Goal: Contribute content: Contribute content

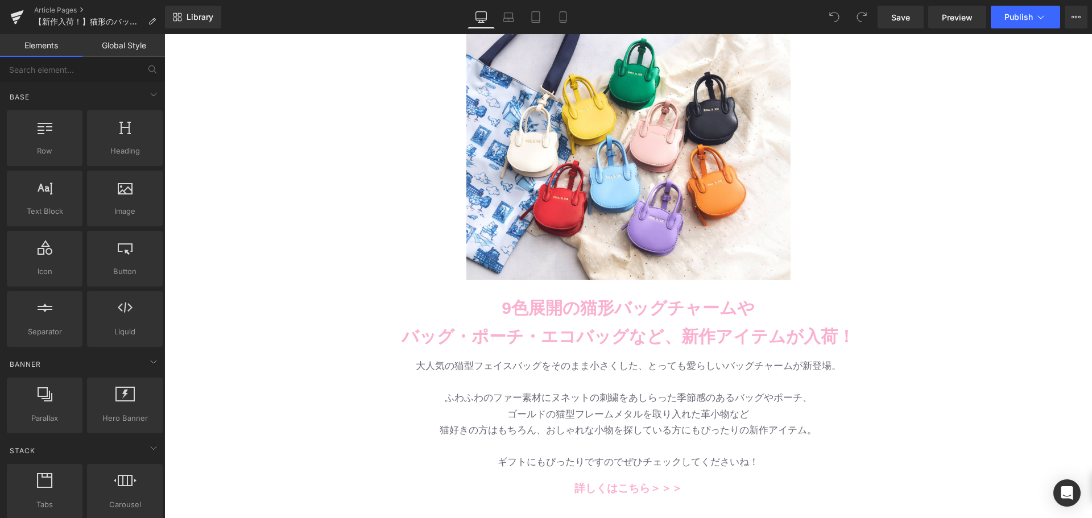
scroll to position [171, 0]
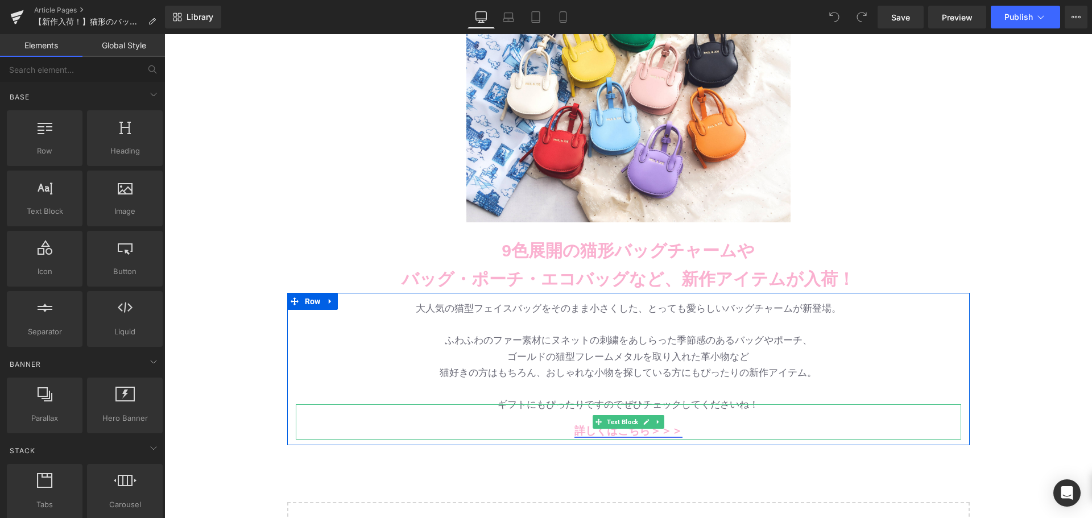
click at [588, 432] on link "詳しくはこちら＞＞＞" at bounding box center [628, 431] width 108 height 12
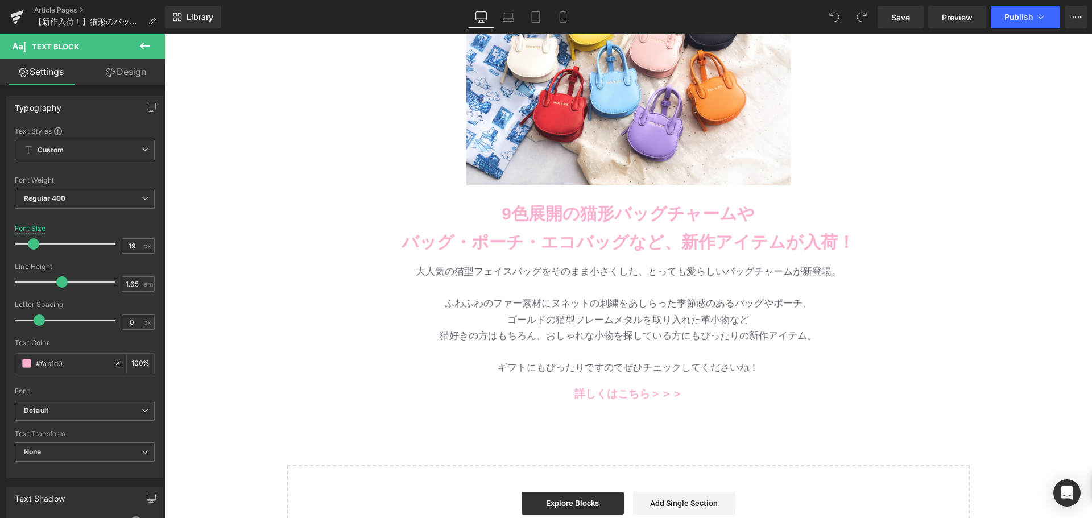
scroll to position [228, 0]
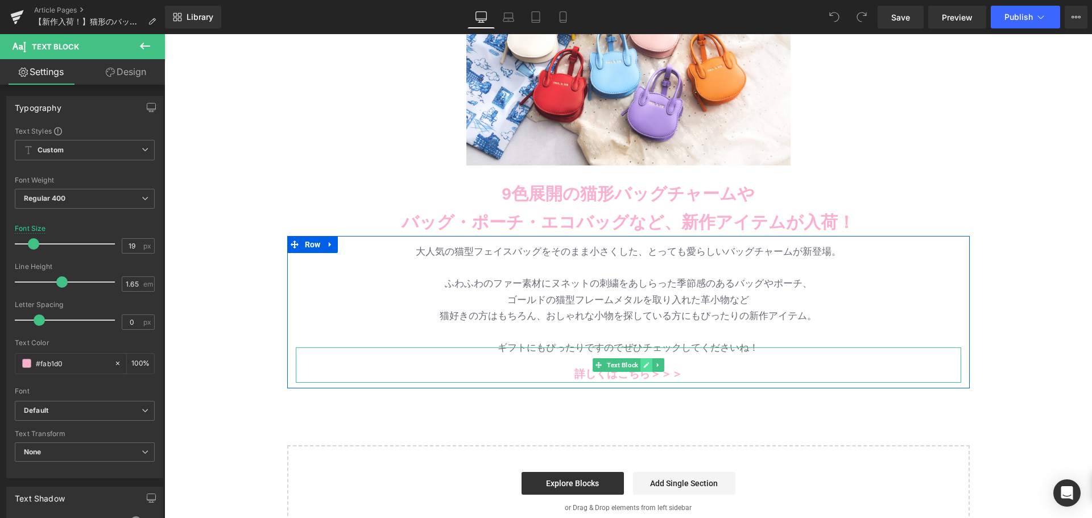
click at [643, 364] on icon at bounding box center [646, 365] width 6 height 7
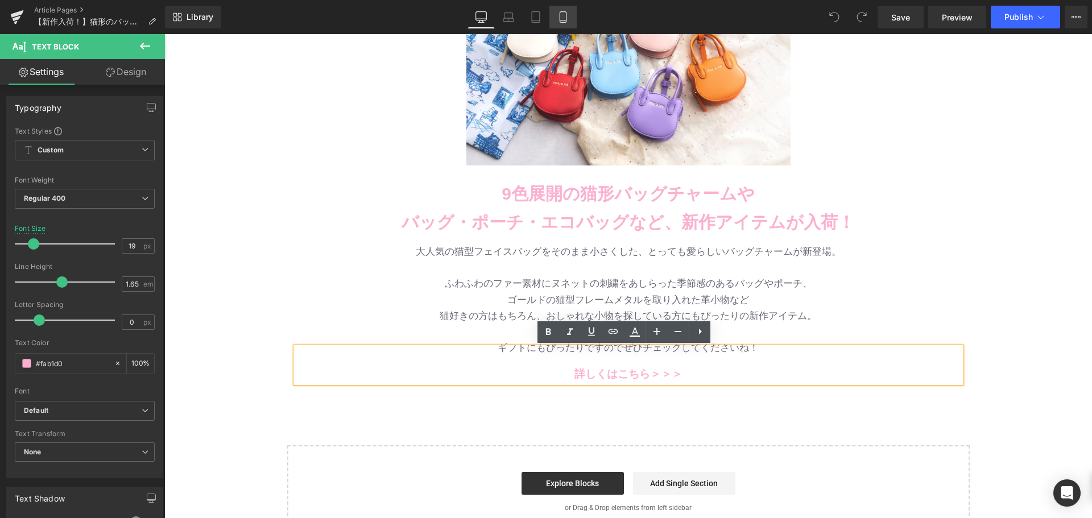
click at [558, 14] on icon at bounding box center [562, 16] width 11 height 11
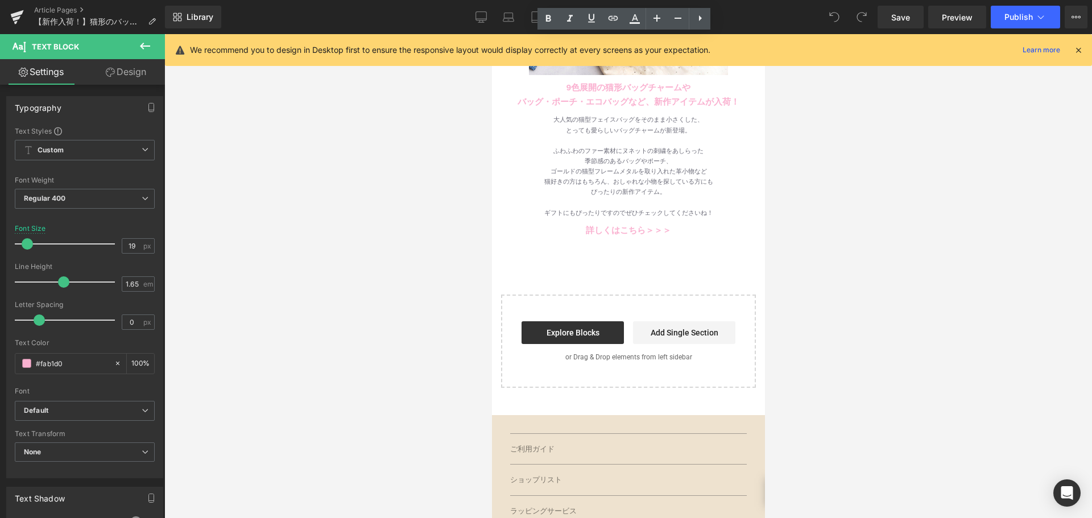
type input "13"
type input "100"
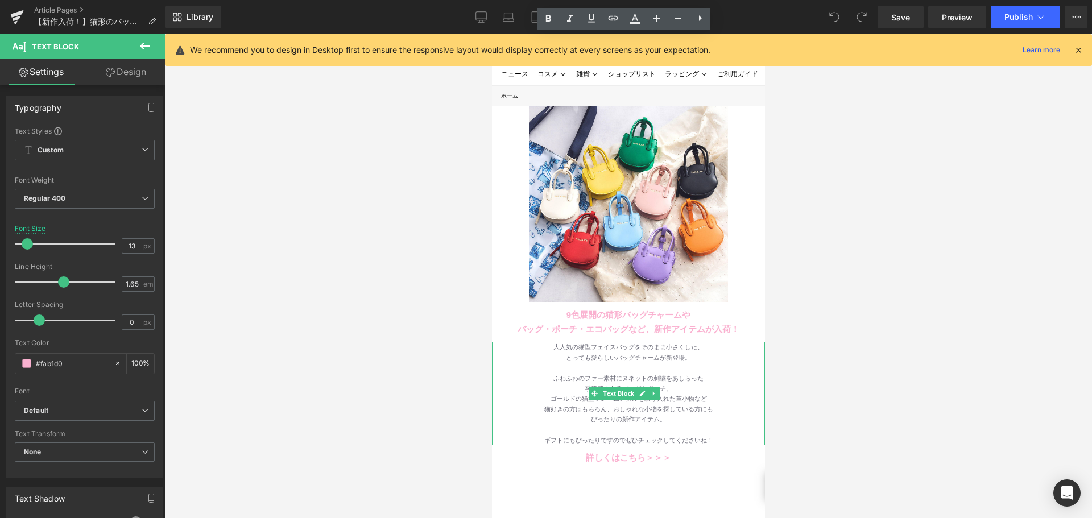
scroll to position [171, 0]
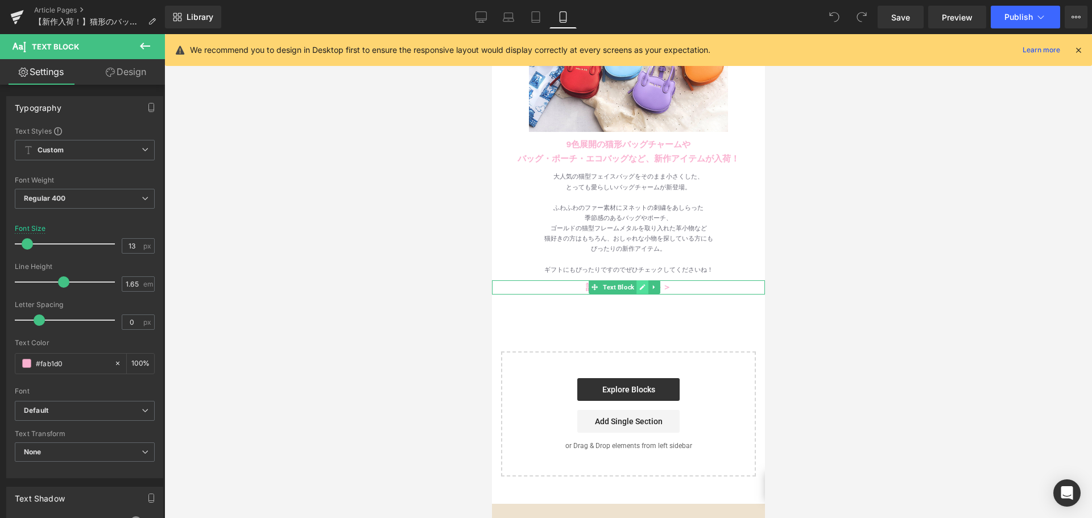
click at [640, 284] on icon at bounding box center [642, 287] width 6 height 7
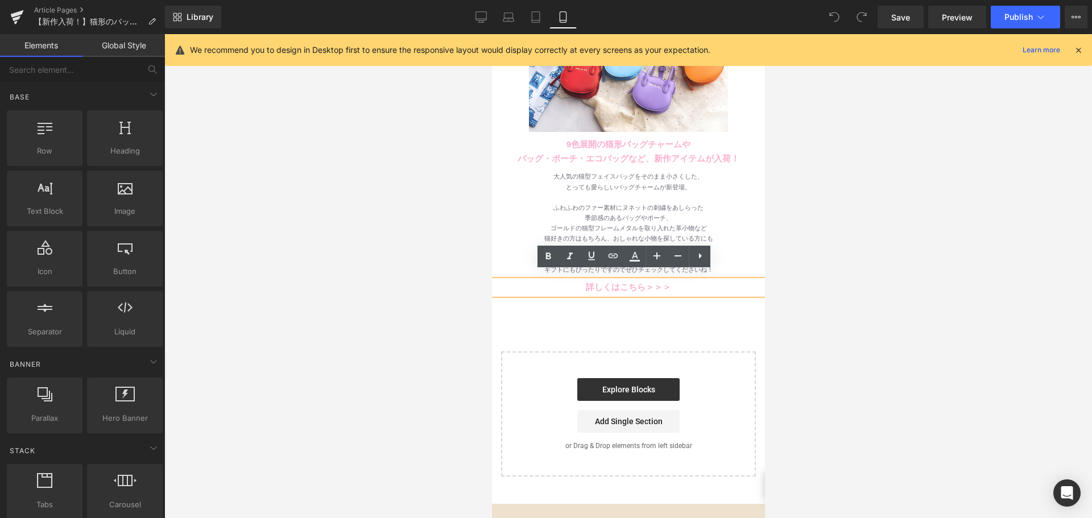
click at [624, 297] on div "Image Row 9色展開の猫形バッグチャームや バッグ・ポーチ・エコバッグなど、新作アイテムが入荷！ Text Block Row バッグ・財布 新作入荷…" at bounding box center [627, 206] width 273 height 541
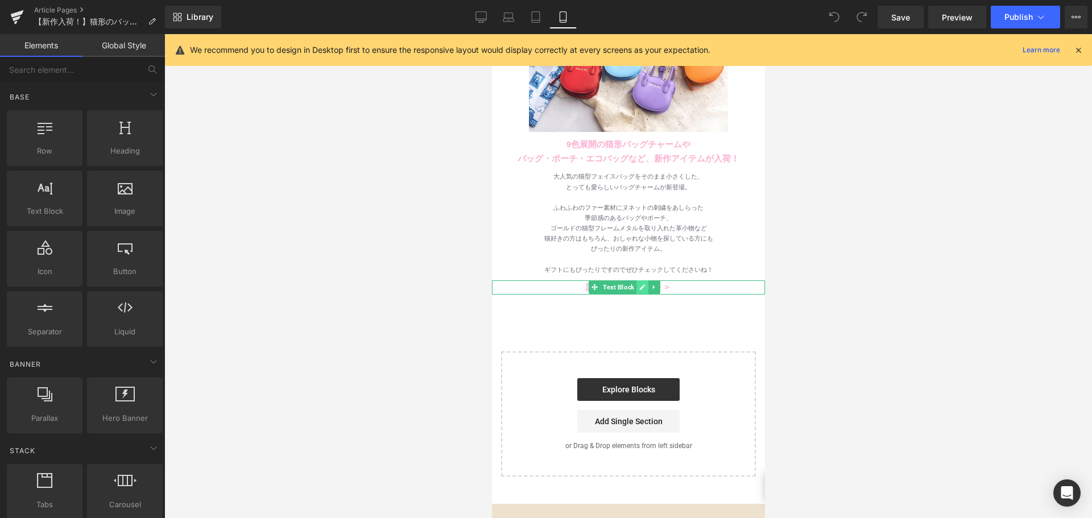
click at [639, 284] on icon at bounding box center [642, 287] width 6 height 7
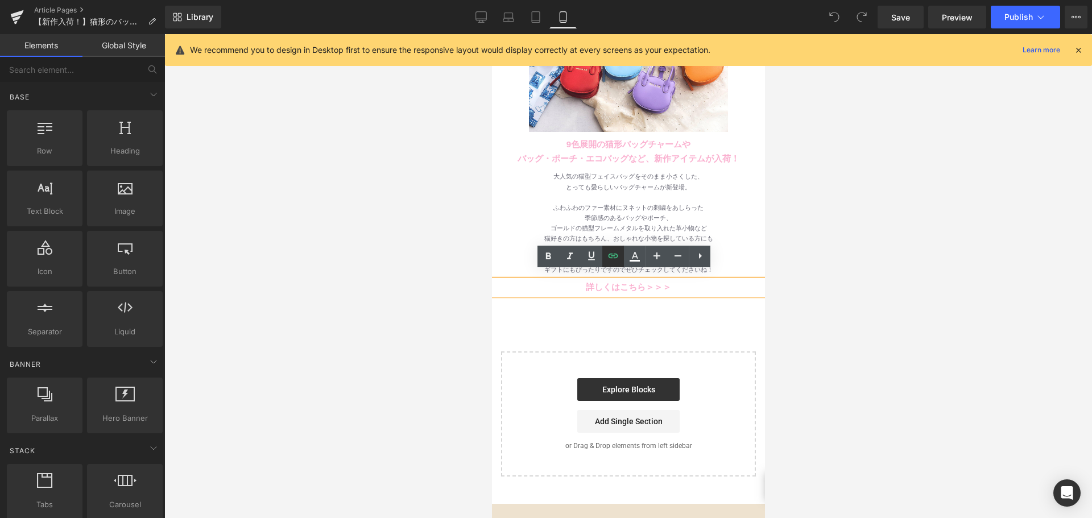
click at [616, 261] on icon at bounding box center [613, 256] width 14 height 14
click at [616, 394] on input "#" at bounding box center [616, 397] width 175 height 28
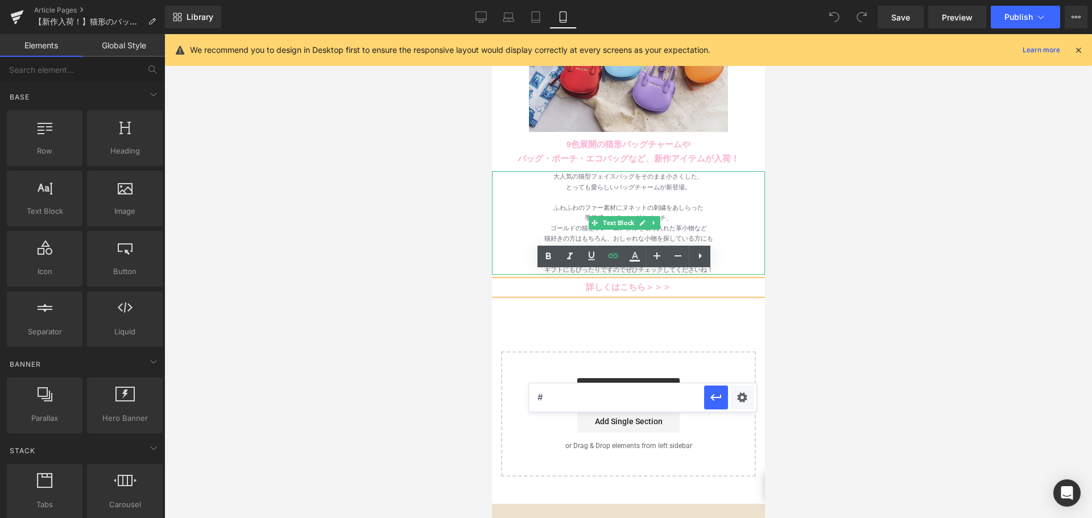
scroll to position [114, 0]
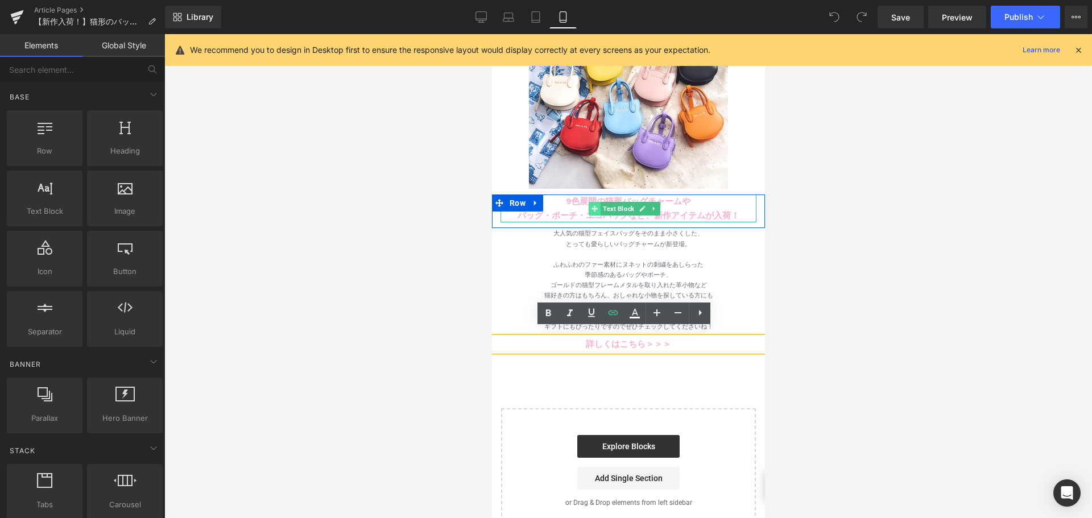
click at [597, 202] on span at bounding box center [594, 209] width 12 height 14
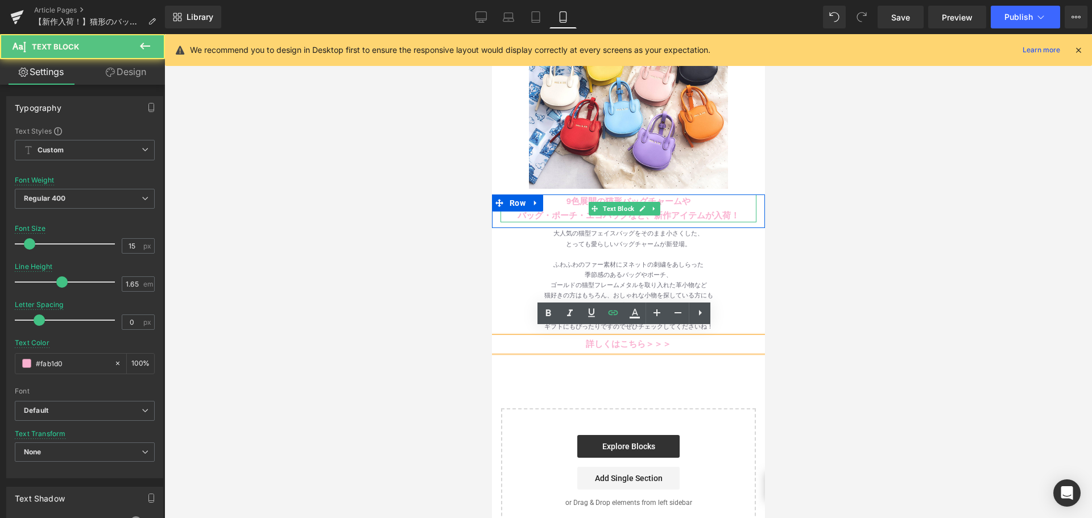
click at [640, 210] on b "バッグ・ポーチ・エコバッグなど、新作アイテムが入荷！" at bounding box center [628, 215] width 222 height 10
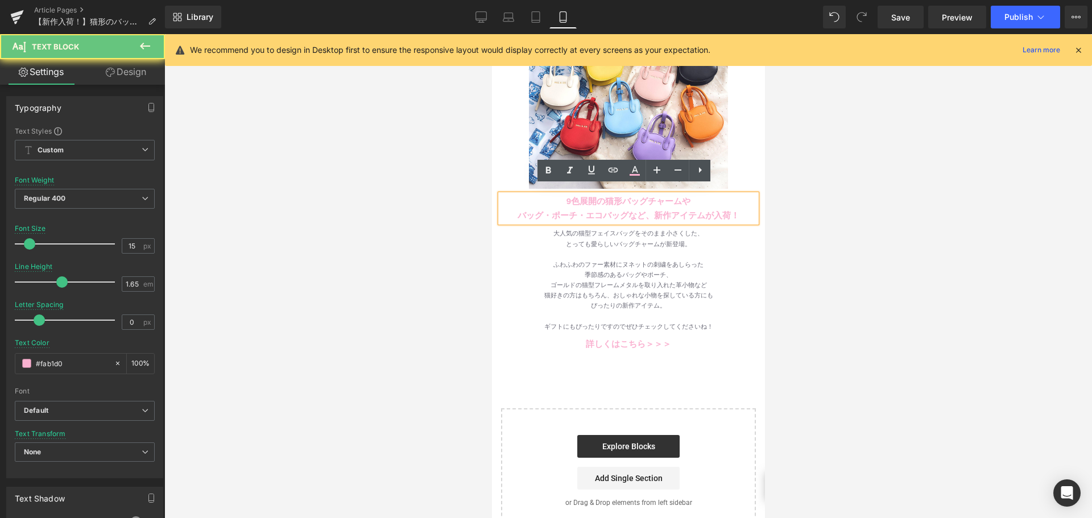
click at [649, 210] on b "バッグ・ポーチ・エコバッグなど、新作アイテムが入荷！" at bounding box center [628, 215] width 222 height 10
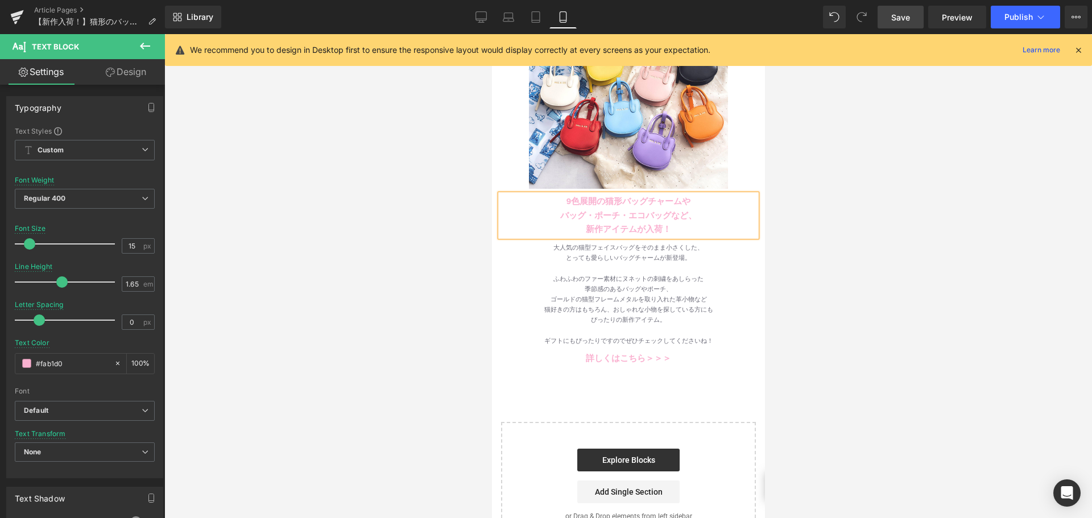
click at [900, 22] on span "Save" at bounding box center [900, 17] width 19 height 12
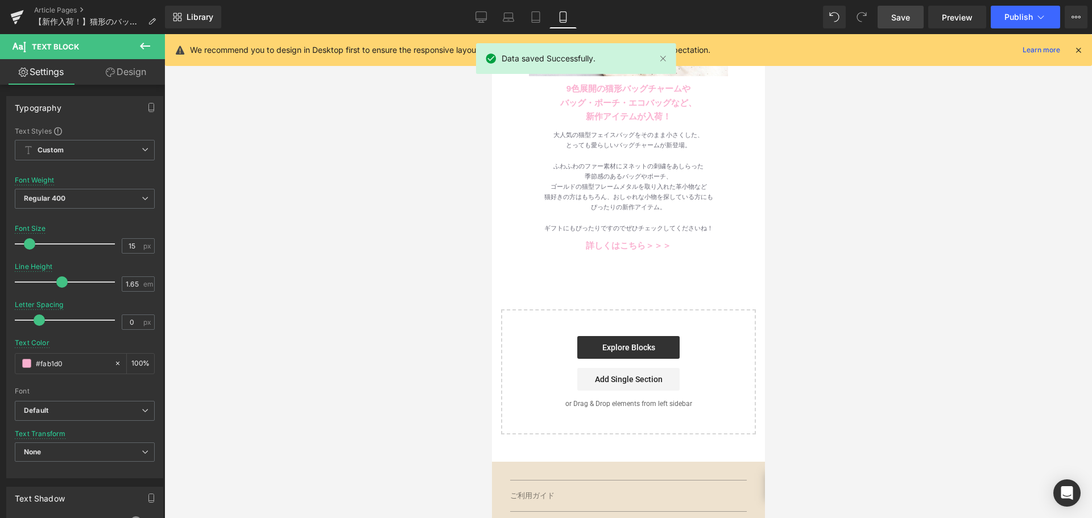
scroll to position [228, 0]
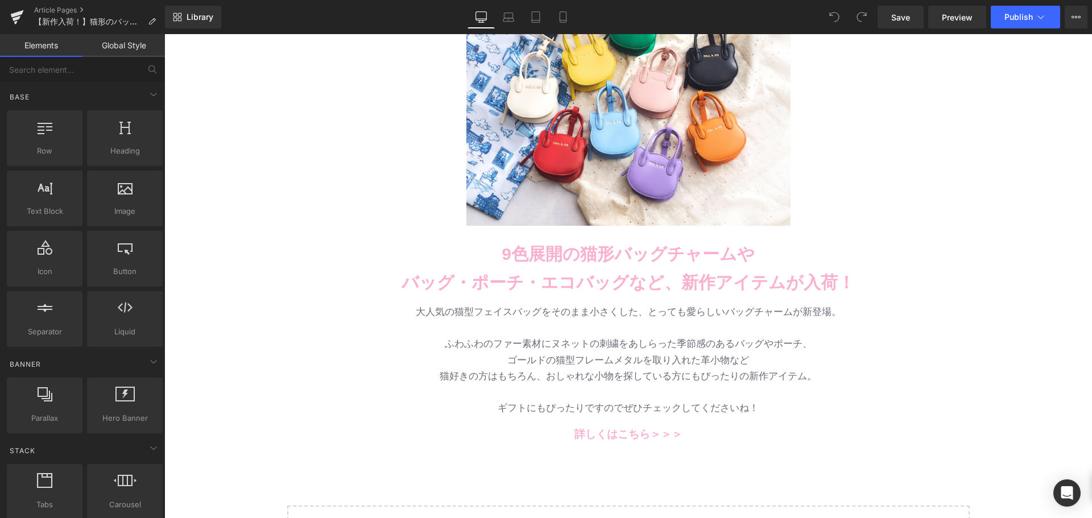
scroll to position [171, 0]
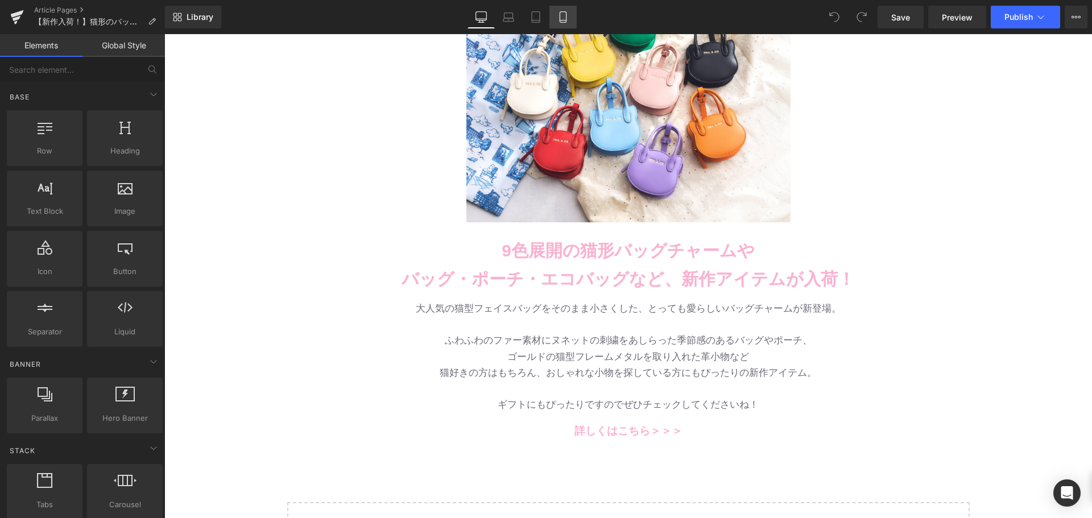
click at [574, 15] on link "Mobile" at bounding box center [562, 17] width 27 height 23
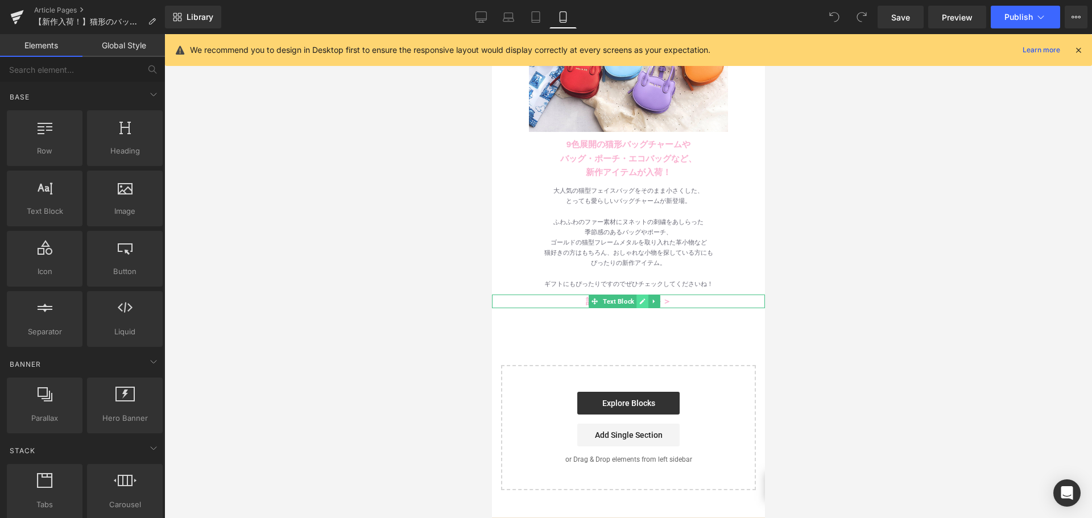
click at [642, 299] on icon at bounding box center [642, 302] width 6 height 6
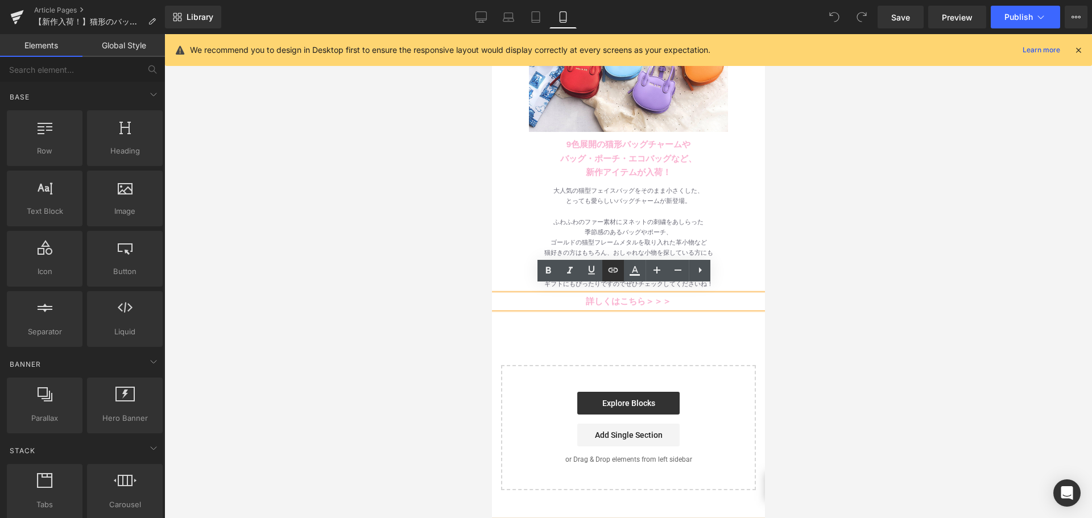
click at [613, 280] on link at bounding box center [613, 271] width 22 height 22
click at [613, 272] on icon at bounding box center [613, 270] width 14 height 14
click at [614, 320] on input "https://www.paul-joe-beaute.com/collections/carrycase" at bounding box center [616, 318] width 175 height 28
paste input "2025aw-eagle-sunart"
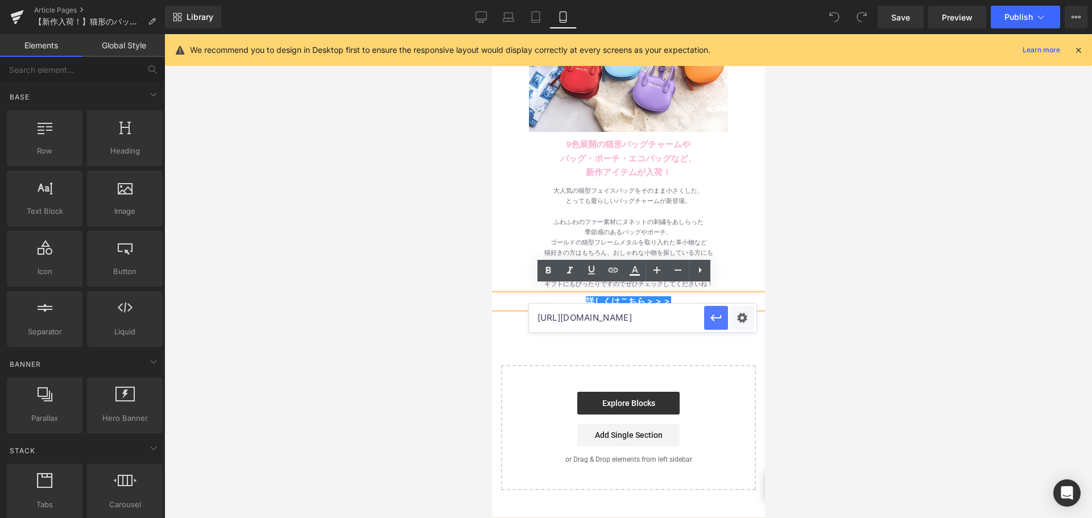
type input "https://www.paul-joe-beaute.com/collections/2025aw-eagle-sunart"
click at [721, 316] on icon "button" at bounding box center [716, 318] width 14 height 14
click at [893, 11] on span "Save" at bounding box center [900, 17] width 19 height 12
click at [491, 34] on div at bounding box center [491, 34] width 0 height 0
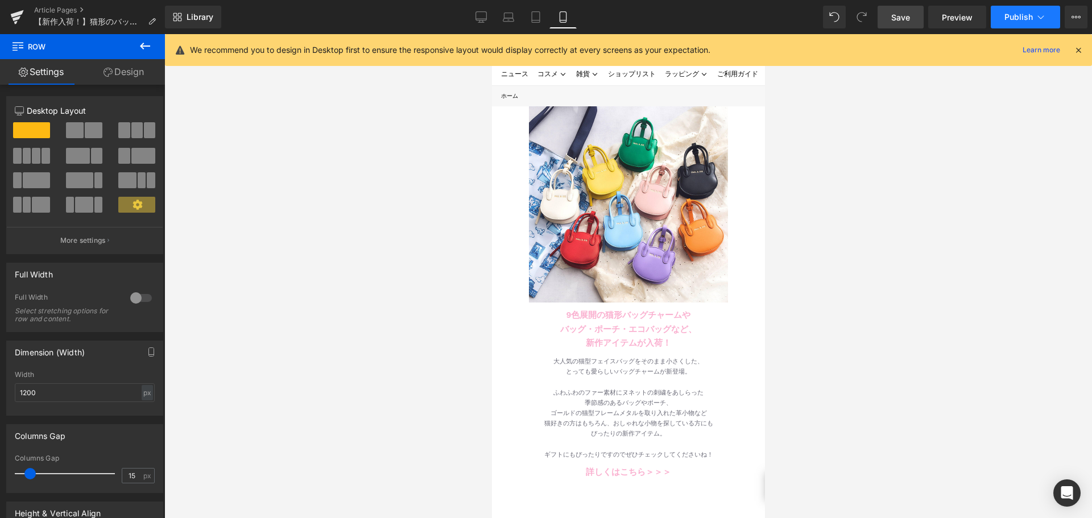
click at [999, 15] on button "Publish" at bounding box center [1025, 17] width 69 height 23
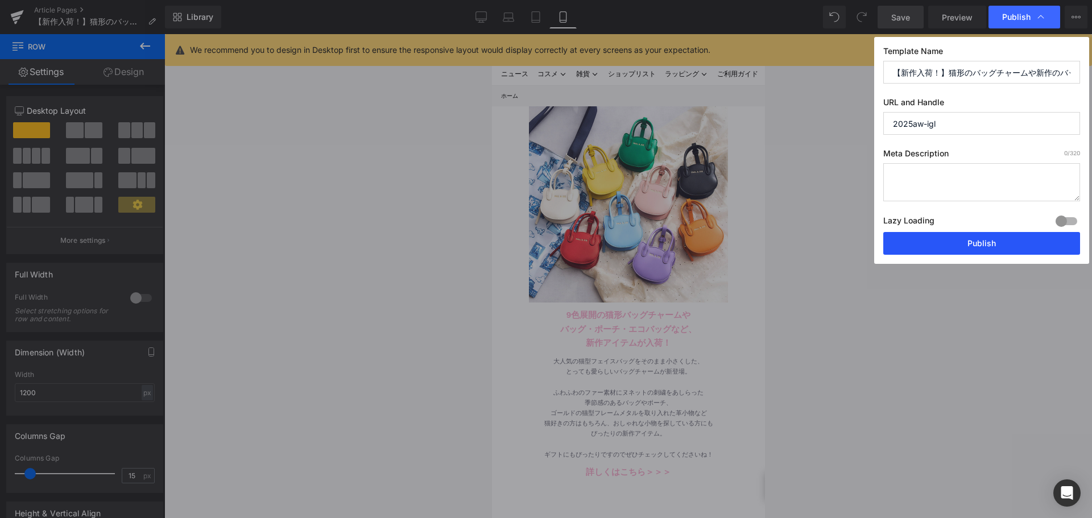
click at [987, 242] on button "Publish" at bounding box center [981, 243] width 197 height 23
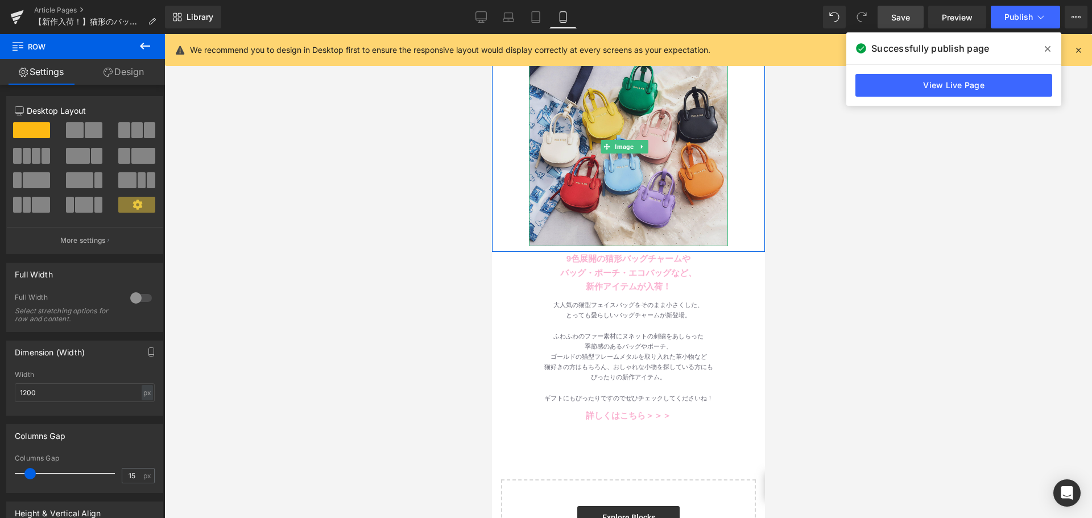
scroll to position [57, 0]
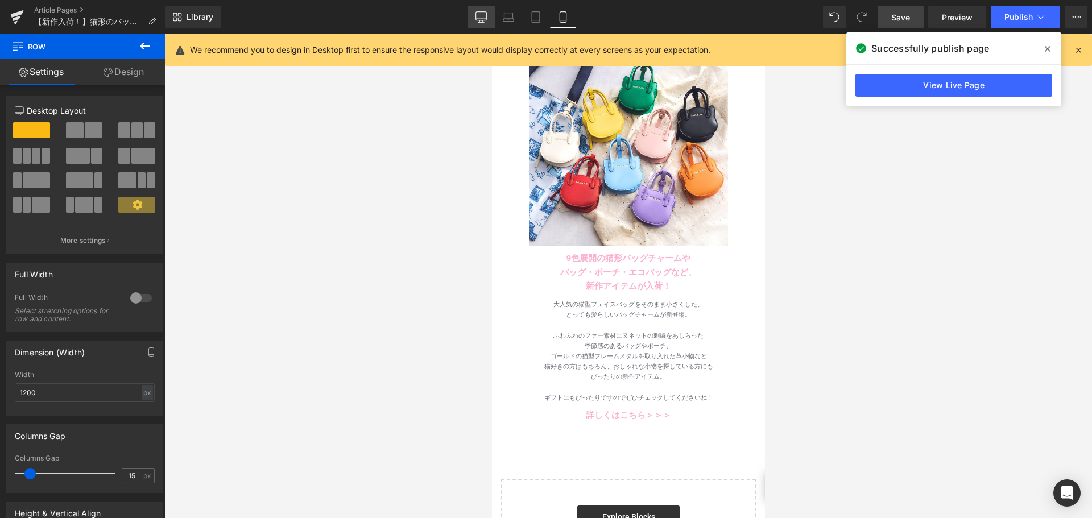
click at [477, 16] on icon at bounding box center [481, 16] width 11 height 11
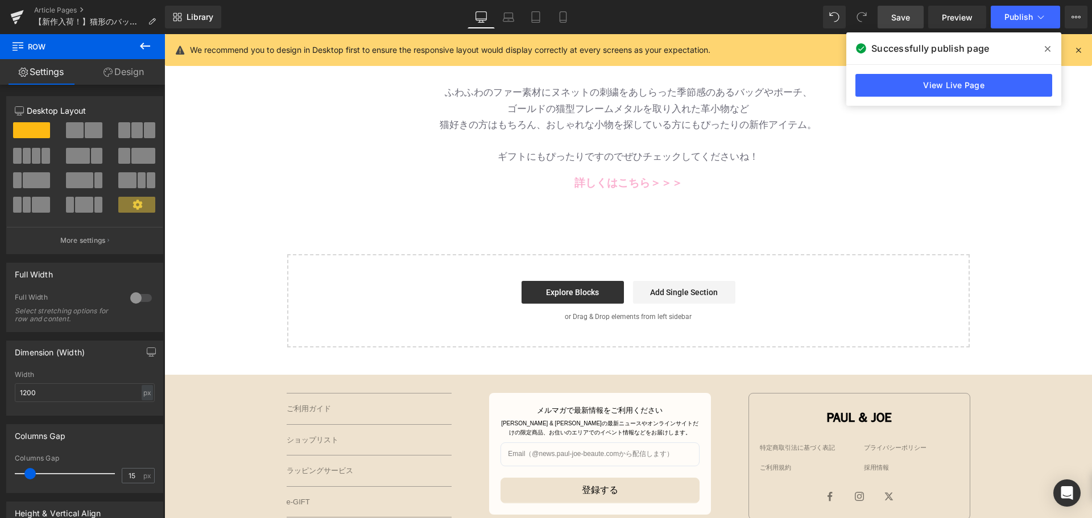
scroll to position [398, 0]
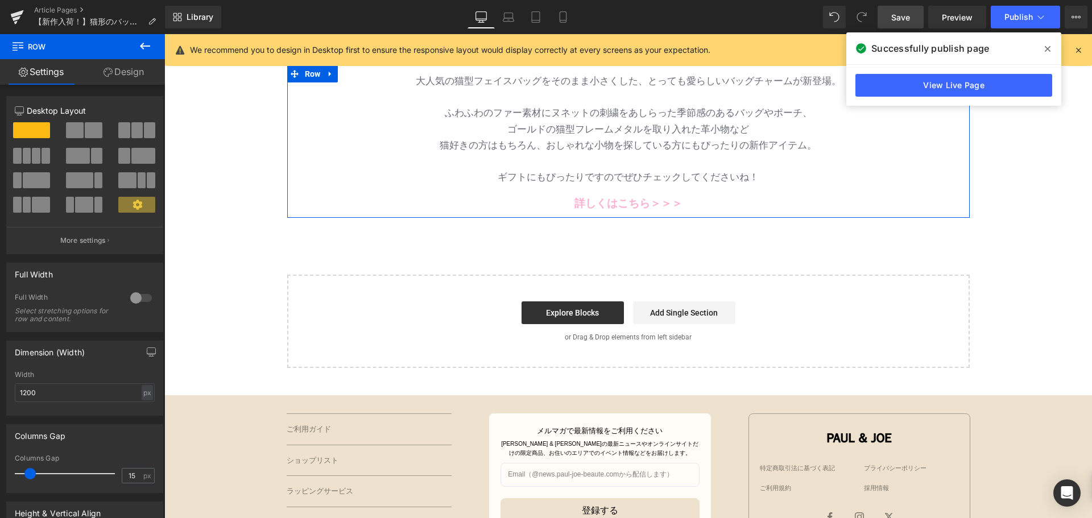
click at [164, 34] on div at bounding box center [164, 34] width 0 height 0
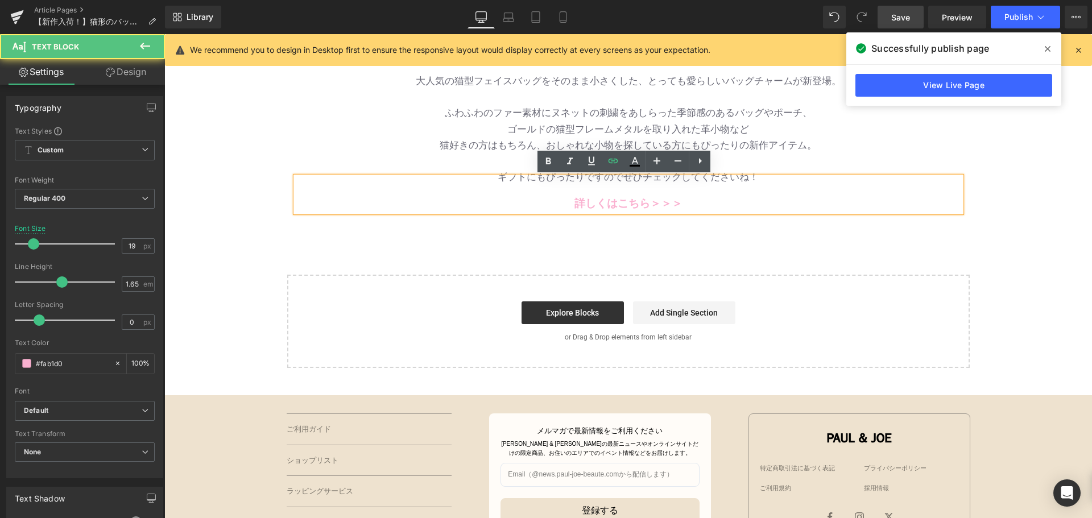
click at [545, 177] on p at bounding box center [629, 186] width 666 height 18
click at [845, 144] on p "猫好きの方はもちろん、おしゃれな小物を探している方にもぴったりの新作アイテム。" at bounding box center [629, 146] width 666 height 16
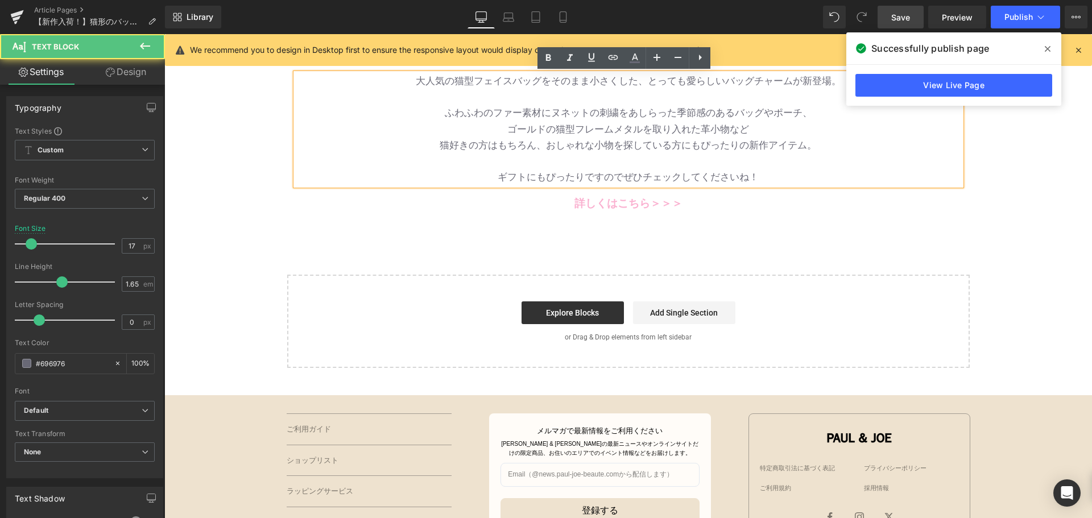
click at [799, 147] on span "猫好きの方はもちろん、おしゃれな小物を探している方にもぴったりの新作アイテム。" at bounding box center [628, 145] width 377 height 11
click at [770, 167] on p at bounding box center [629, 162] width 666 height 16
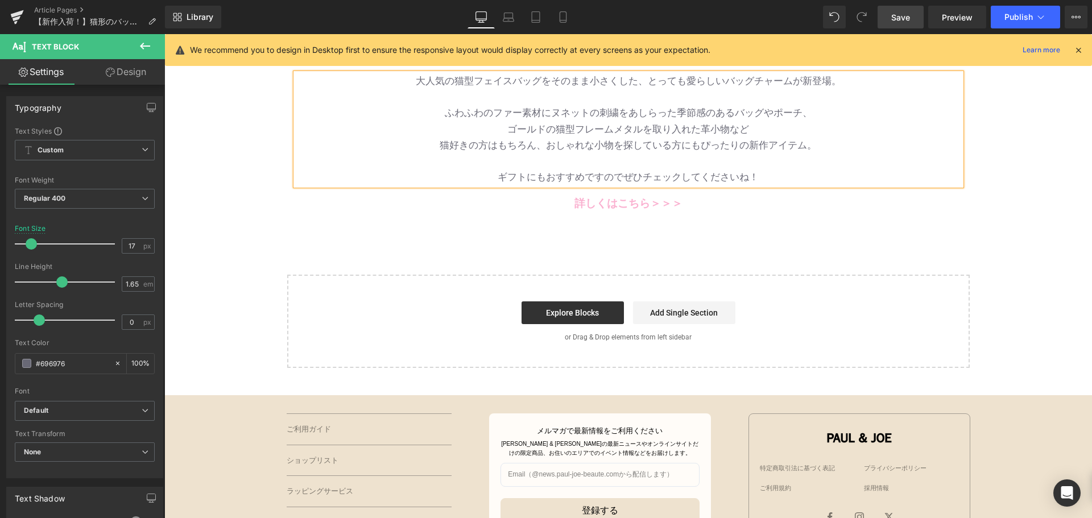
click at [907, 26] on link "Save" at bounding box center [901, 17] width 46 height 23
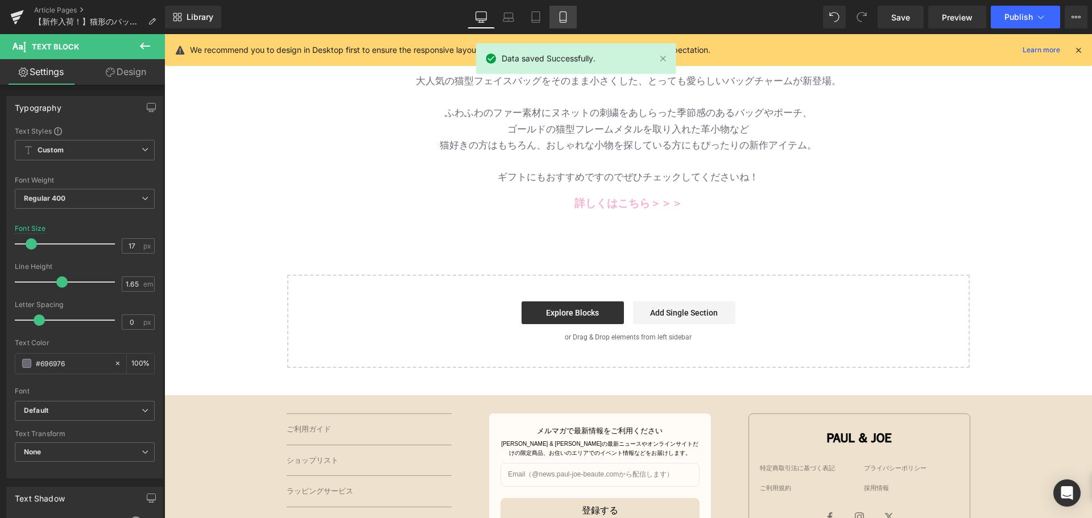
click at [563, 11] on link "Mobile" at bounding box center [562, 17] width 27 height 23
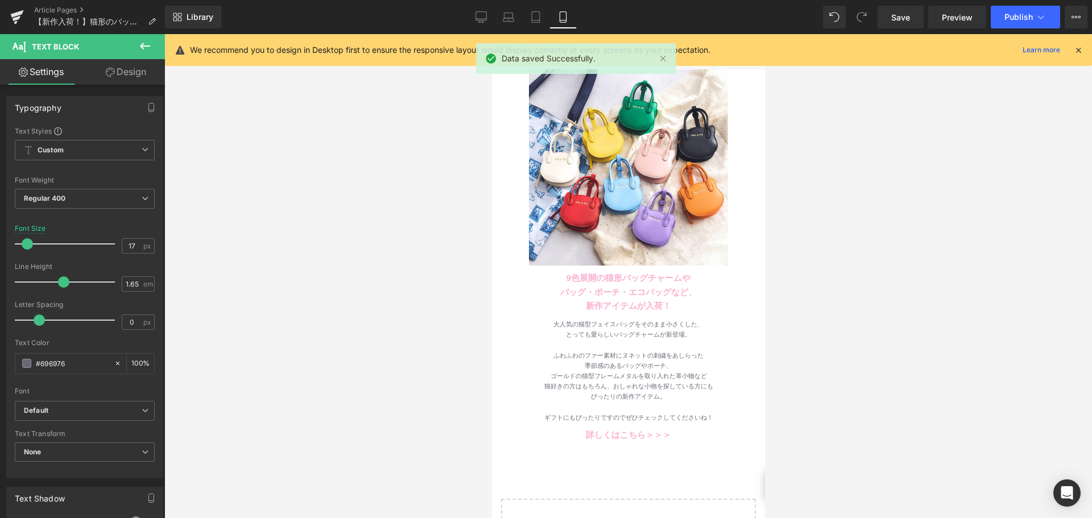
scroll to position [57, 0]
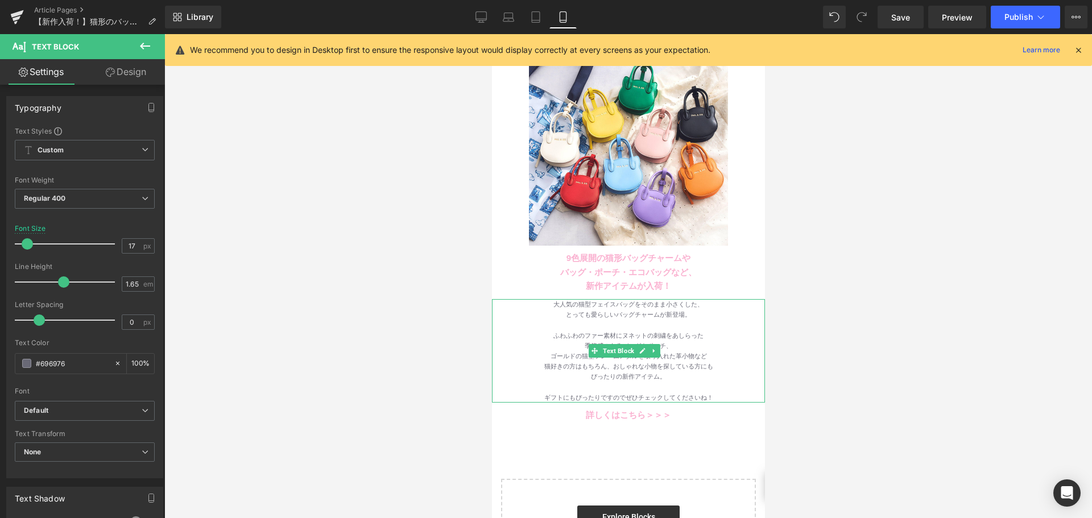
click at [553, 392] on div "ギフトにもぴったりですのでぜひチェックしてくださいね！" at bounding box center [627, 397] width 273 height 10
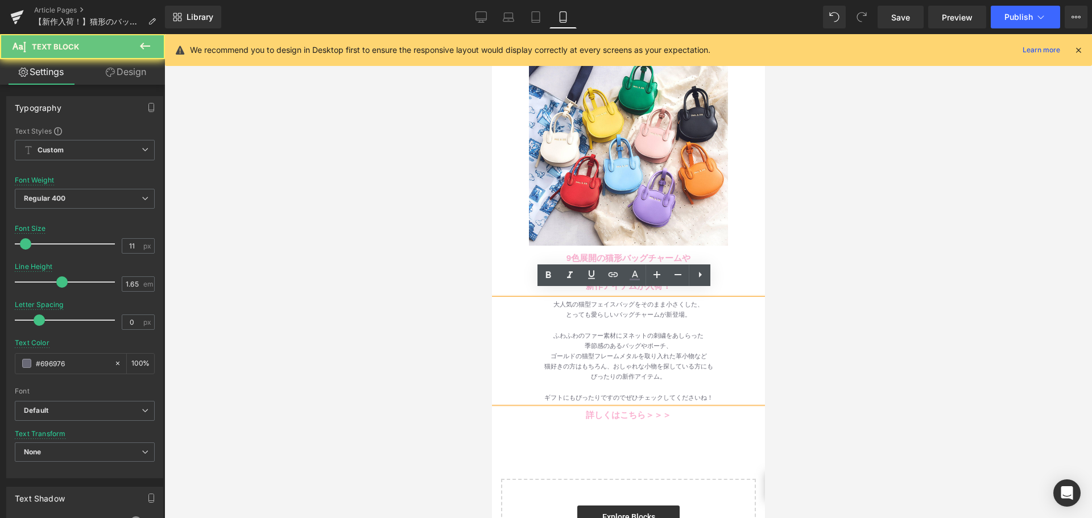
click at [582, 392] on div "ギフトにもぴったりですのでぜひチェックしてくださいね！" at bounding box center [627, 397] width 273 height 10
click at [614, 392] on div "ギフトにもぴったりですのでぜひチェックしてくださいね！" at bounding box center [627, 397] width 273 height 10
click at [627, 392] on div "ギフトにもぴったりですのでぜひチェックしてくださいね！" at bounding box center [627, 397] width 273 height 10
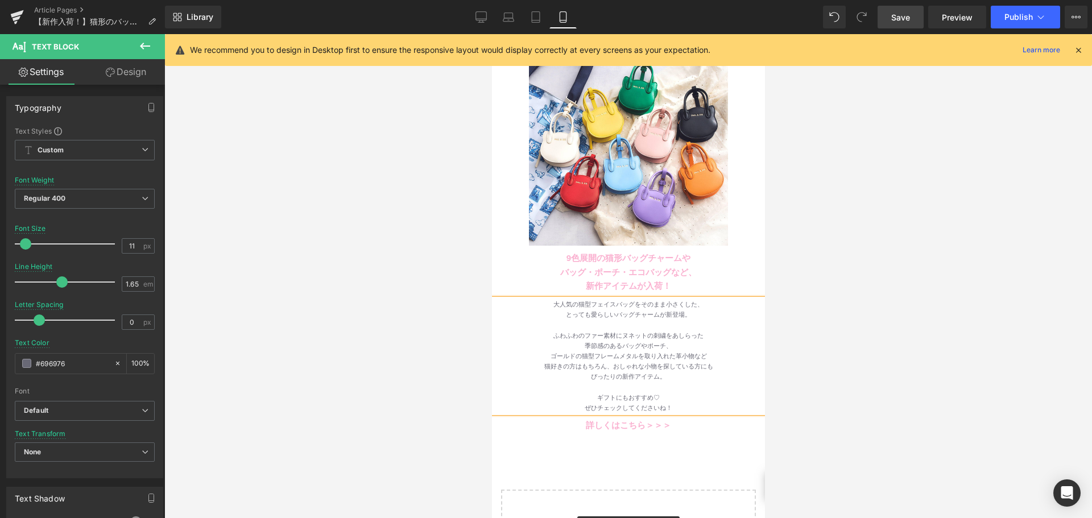
click at [891, 16] on link "Save" at bounding box center [901, 17] width 46 height 23
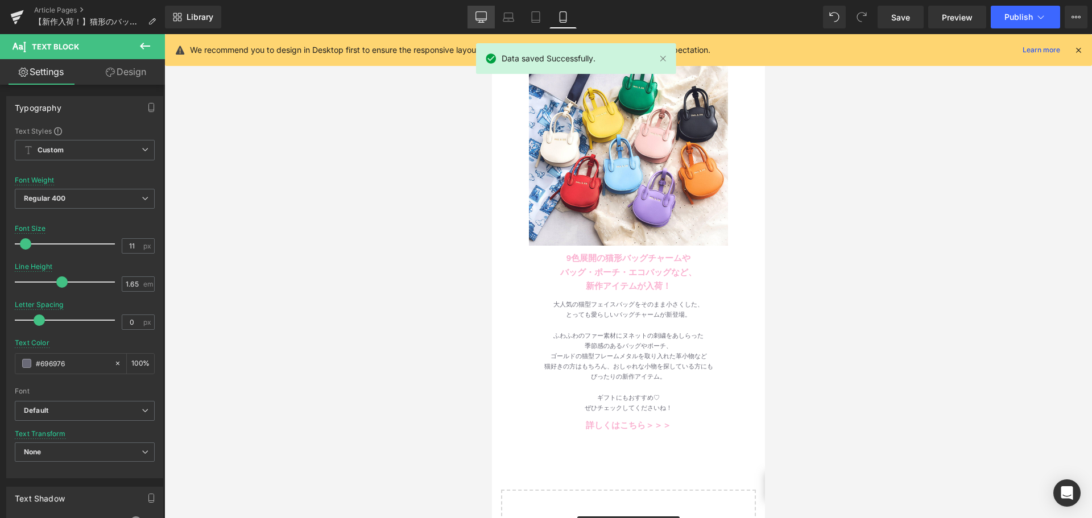
click at [486, 27] on link "Desktop" at bounding box center [481, 17] width 27 height 23
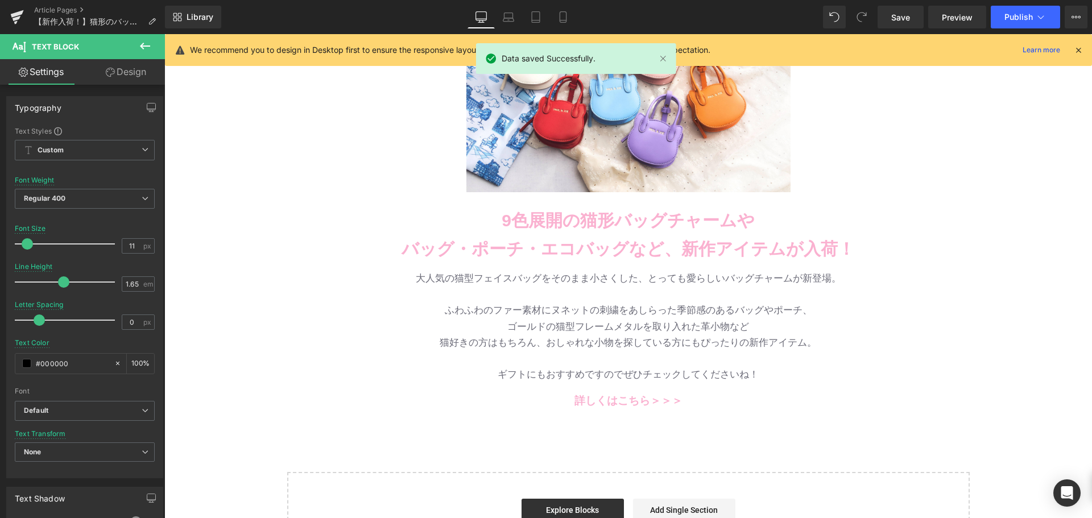
scroll to position [228, 0]
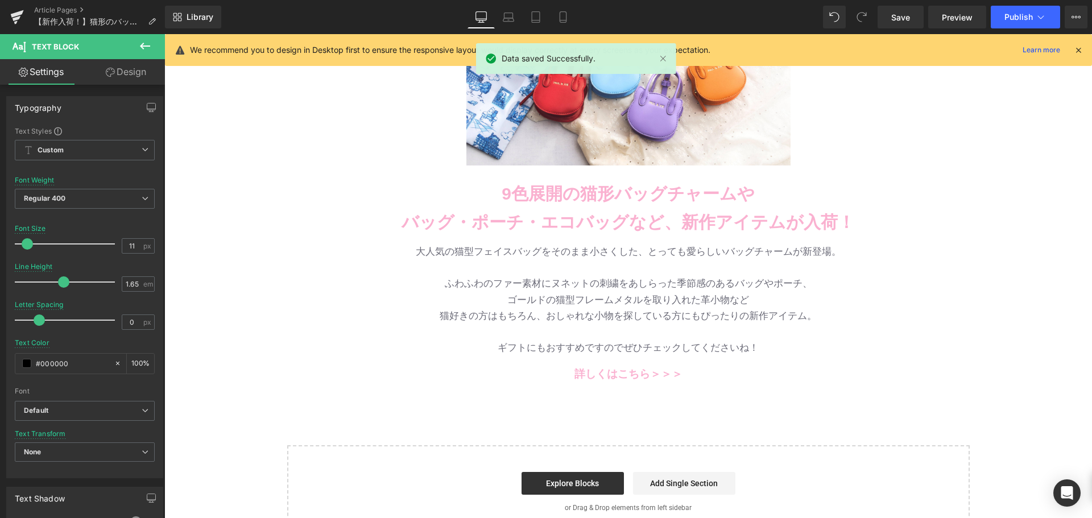
click at [609, 316] on span "猫好きの方はもちろん、おしゃれな小物を探している方にもぴったりの新作アイテム。" at bounding box center [628, 316] width 377 height 11
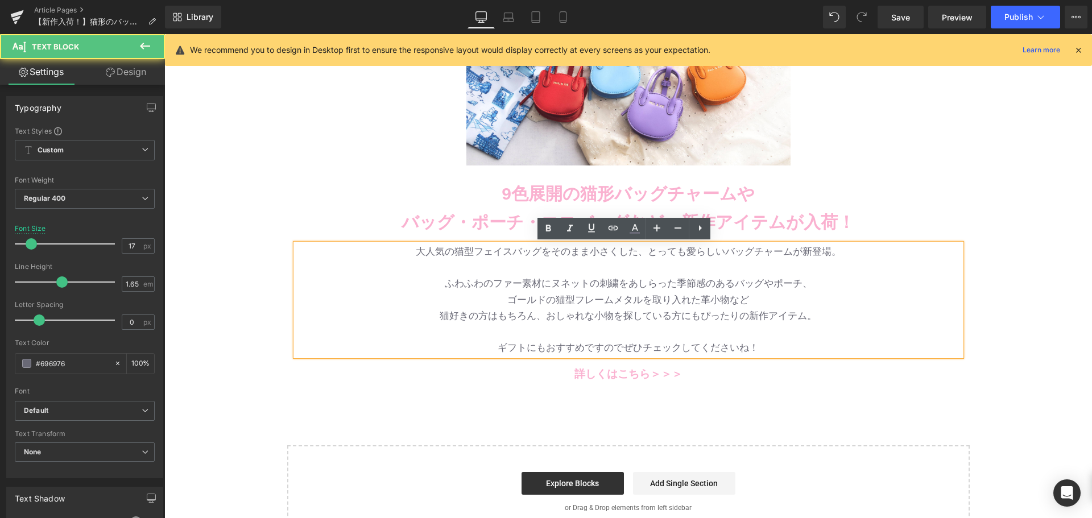
click at [590, 324] on p "猫好きの方はもちろん、おしゃれな小物を探している方にもぴったりの新作アイテム。" at bounding box center [629, 316] width 666 height 16
click at [585, 350] on p at bounding box center [629, 357] width 666 height 18
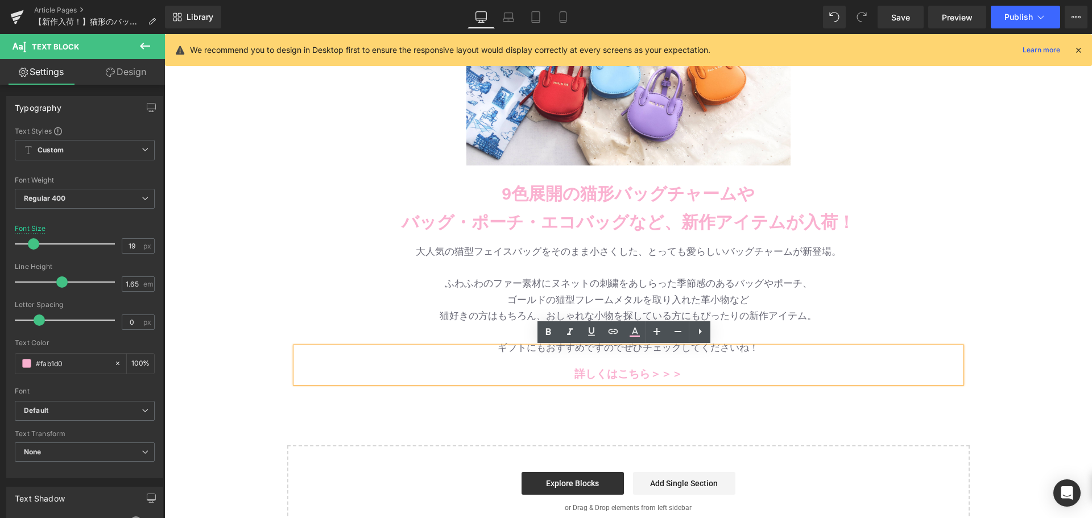
click at [585, 354] on p at bounding box center [629, 357] width 666 height 18
click at [802, 338] on p at bounding box center [629, 332] width 666 height 16
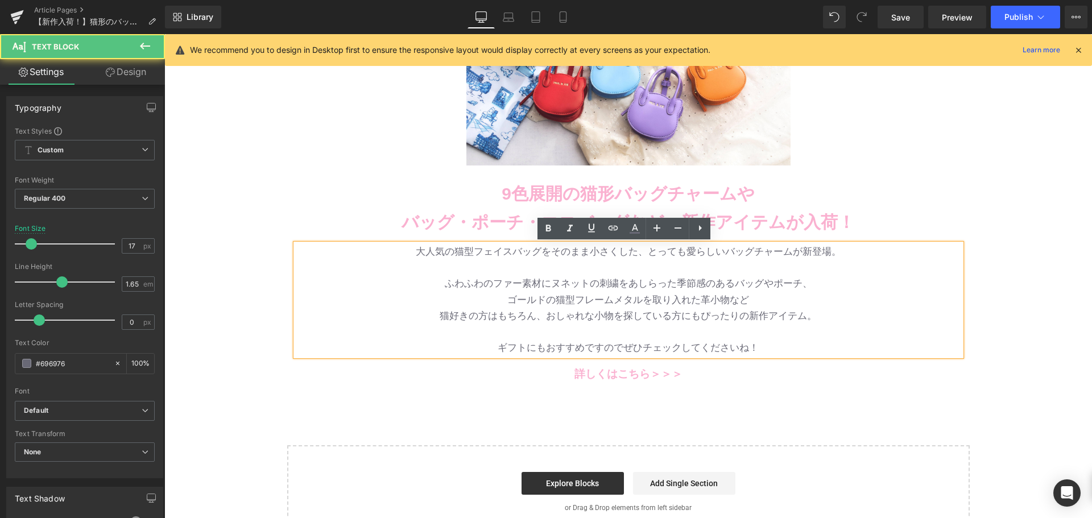
click at [795, 327] on p at bounding box center [629, 332] width 666 height 16
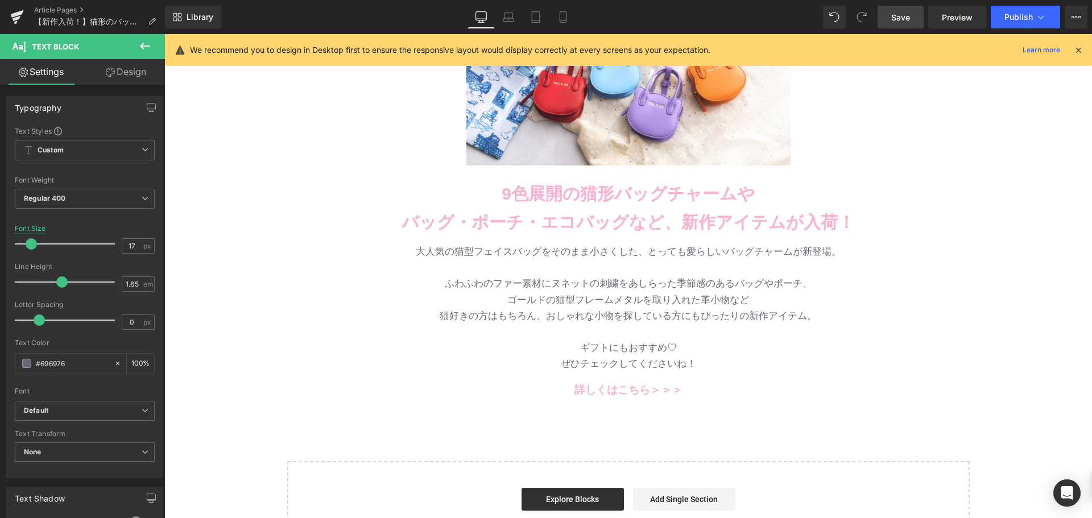
click at [895, 26] on link "Save" at bounding box center [901, 17] width 46 height 23
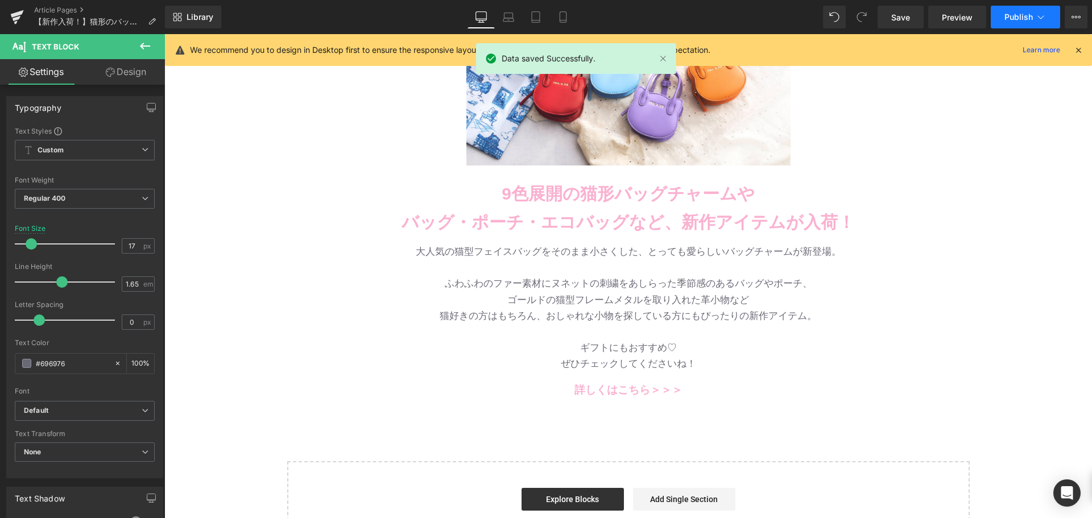
click at [1012, 18] on span "Publish" at bounding box center [1019, 17] width 28 height 9
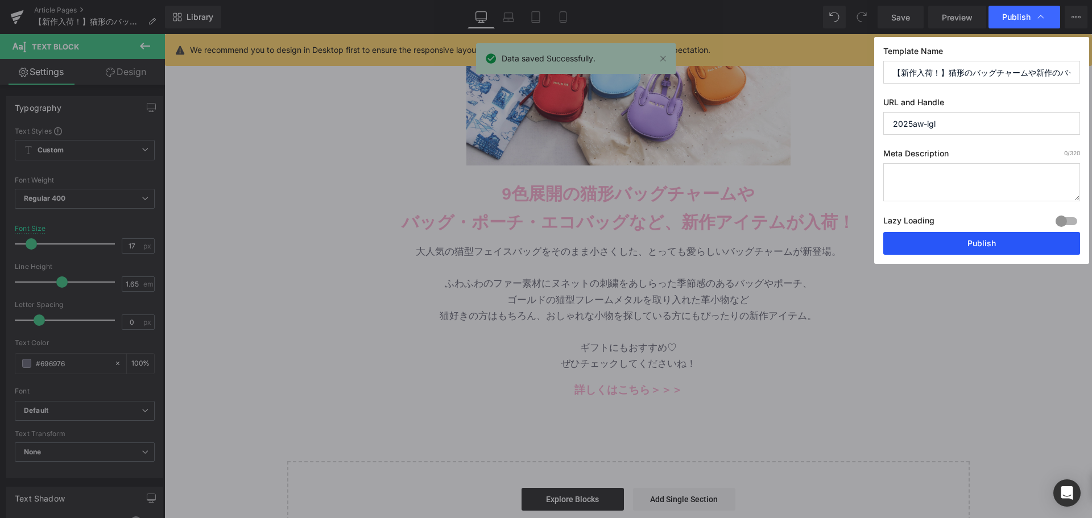
click at [1010, 250] on button "Publish" at bounding box center [981, 243] width 197 height 23
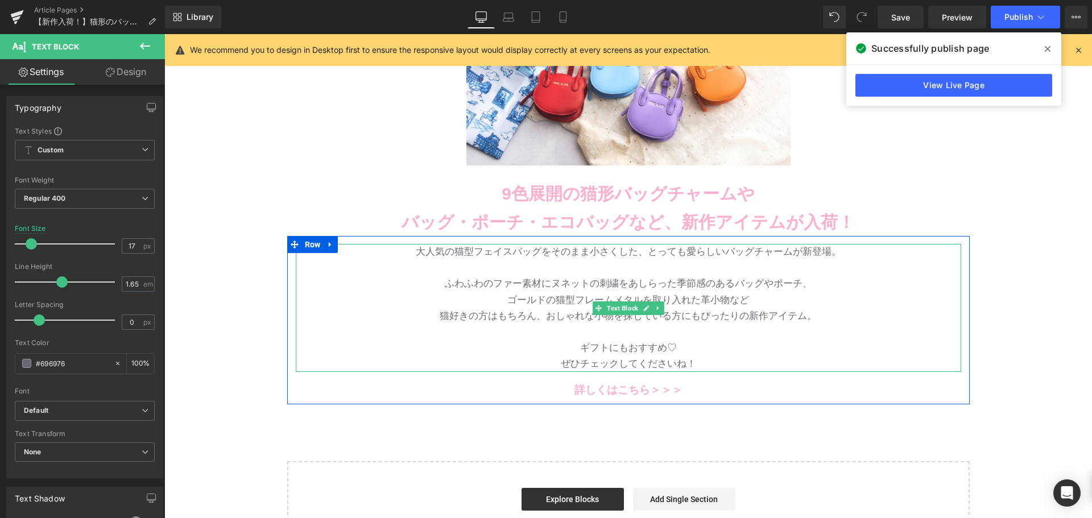
click at [707, 295] on span "ゴールドの猫型フレームメタルを取り入れた革小物など" at bounding box center [628, 300] width 242 height 11
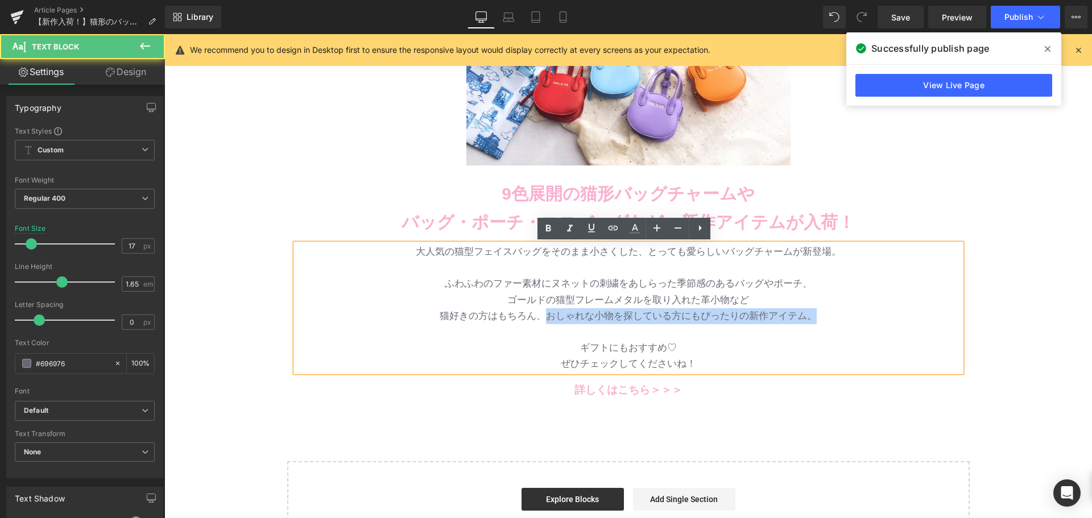
drag, startPoint x: 545, startPoint y: 314, endPoint x: 837, endPoint y: 328, distance: 292.1
click at [837, 328] on div "大人気の猫型フェイスバッグをそのまま小さくした、とっても愛らしいバッグチャームが新登場。 ふわふわのファー素材にヌネットの刺繍をあしらった季節感のあるバッグや…" at bounding box center [629, 307] width 666 height 127
copy span "おしゃれな小物を探している方にもぴったりの新作アイテム。"
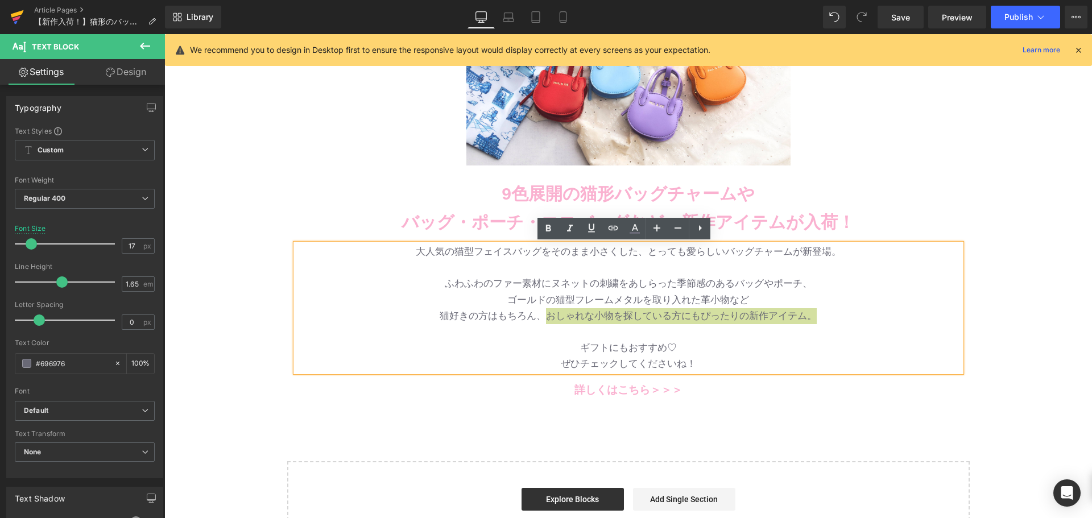
click at [14, 15] on icon at bounding box center [17, 13] width 13 height 7
